Goal: Transaction & Acquisition: Download file/media

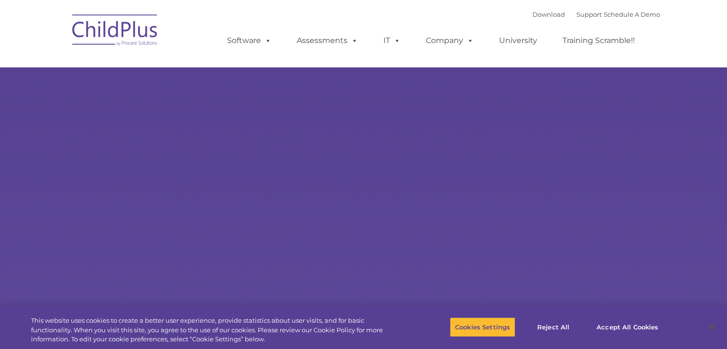
select select "MEDIUM"
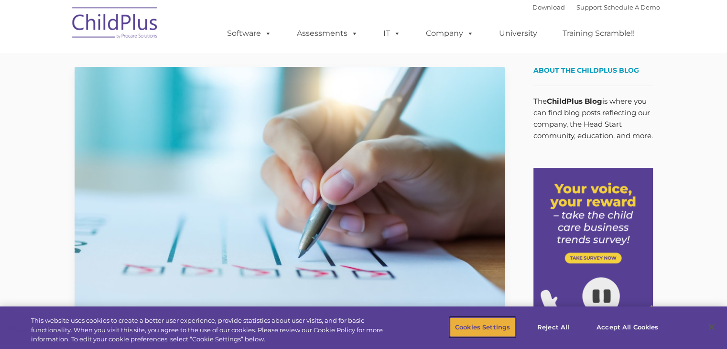
click at [467, 327] on button "Cookies Settings" at bounding box center [482, 327] width 65 height 20
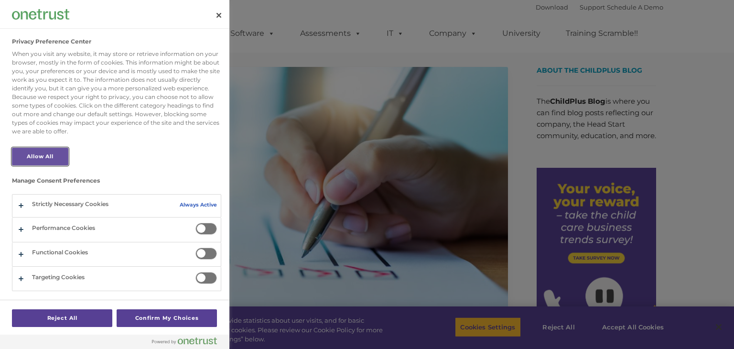
click at [53, 152] on button "Allow All" at bounding box center [40, 157] width 56 height 18
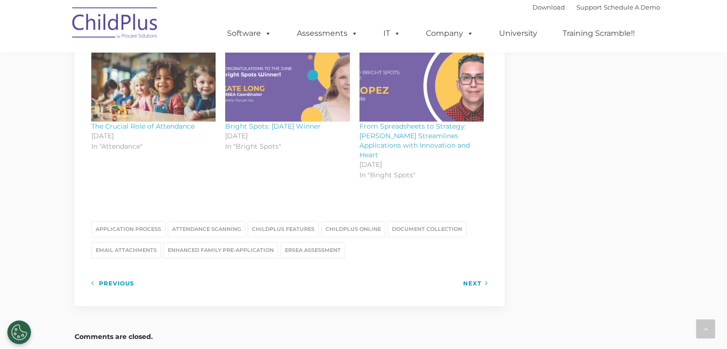
scroll to position [1182, 0]
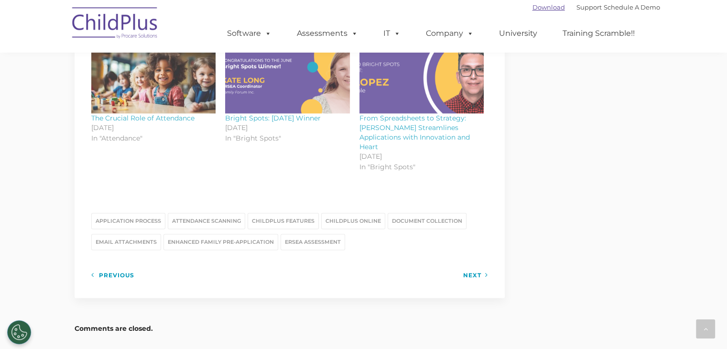
click at [532, 7] on link "Download" at bounding box center [548, 7] width 32 height 8
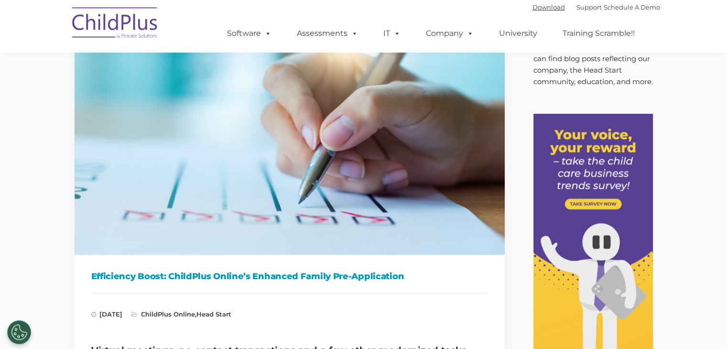
scroll to position [0, 0]
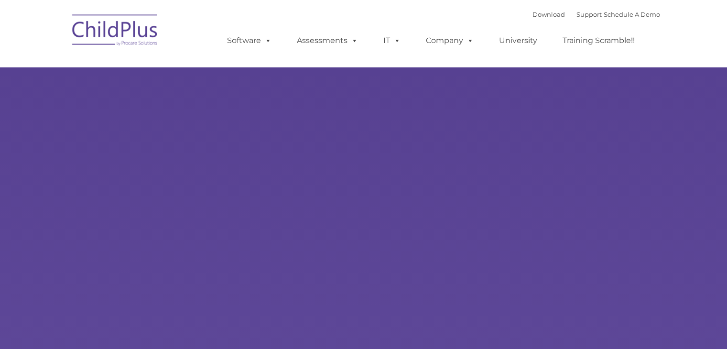
type input ""
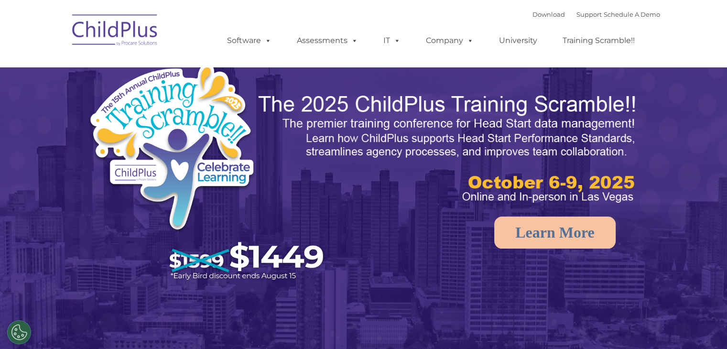
select select "MEDIUM"
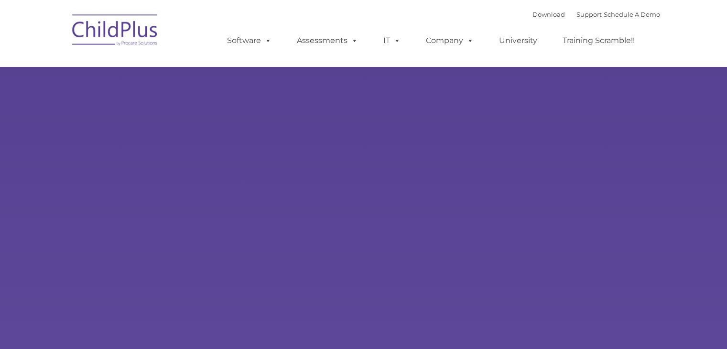
type input ""
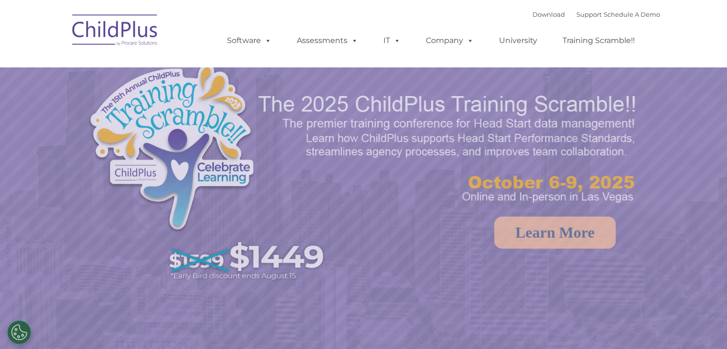
select select "MEDIUM"
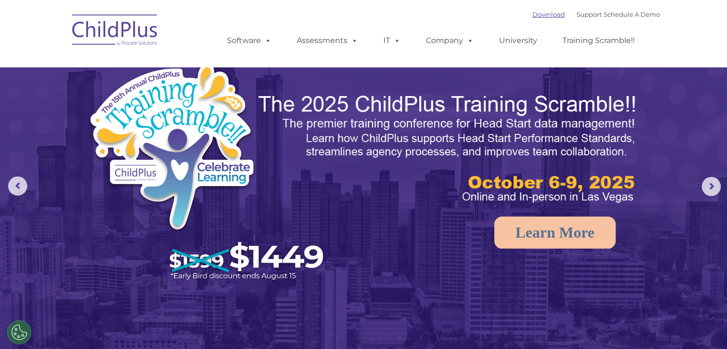
click at [532, 12] on link "Download" at bounding box center [548, 15] width 32 height 8
